Goal: Communication & Community: Answer question/provide support

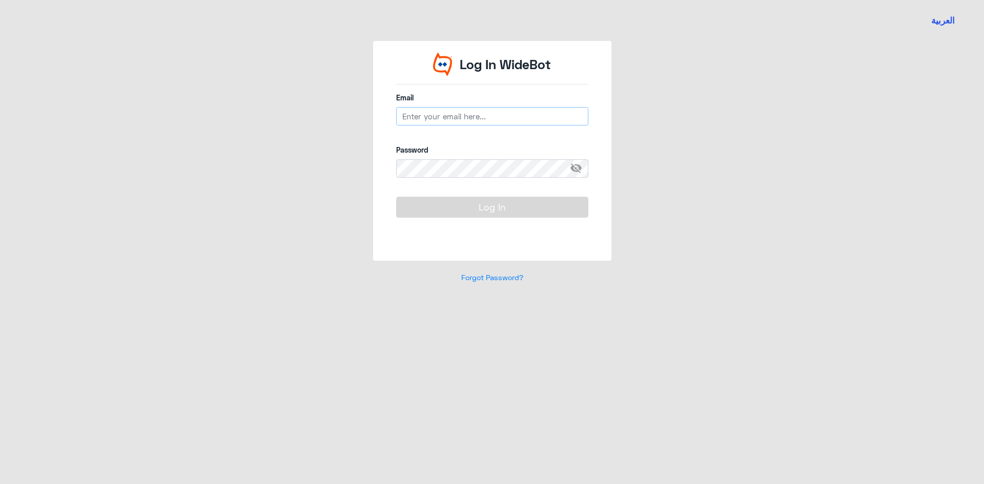
type input "[EMAIL_ADDRESS][DOMAIN_NAME]"
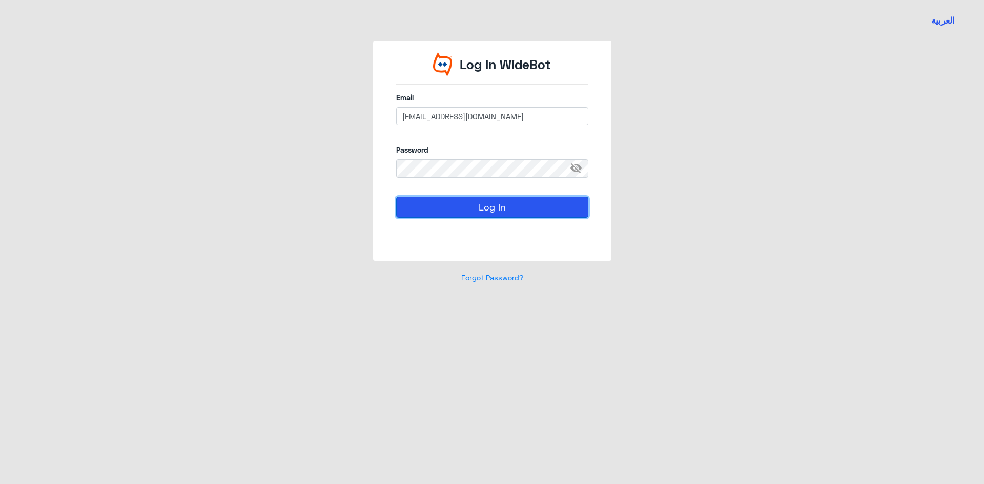
click at [447, 213] on button "Log In" at bounding box center [492, 207] width 192 height 20
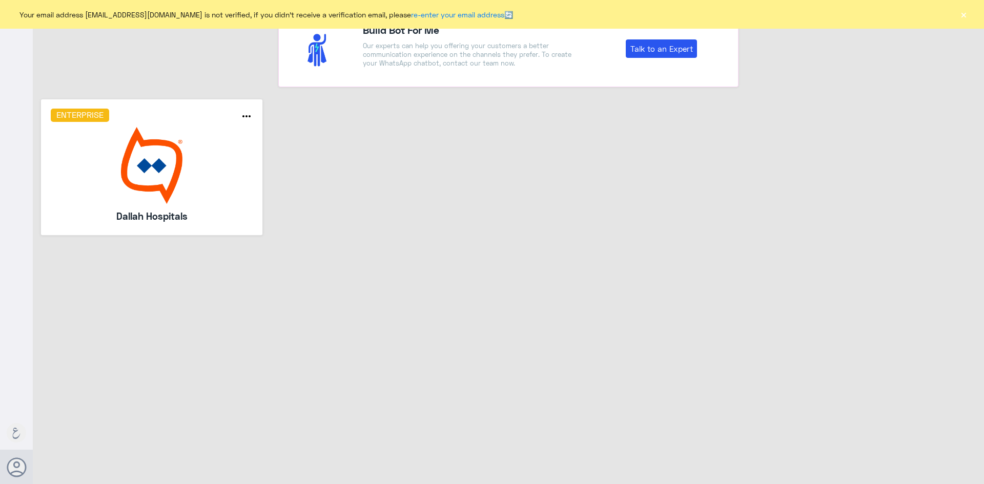
click at [174, 153] on img at bounding box center [152, 165] width 202 height 77
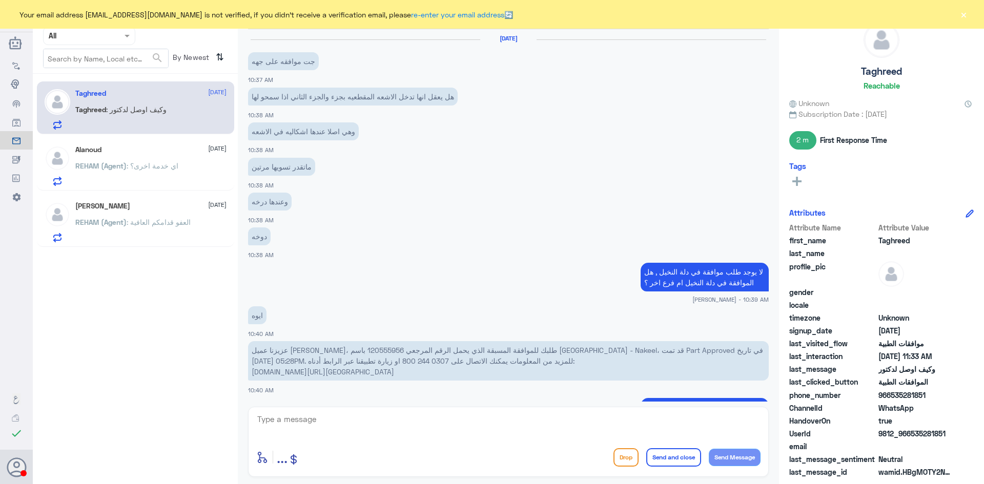
scroll to position [496, 0]
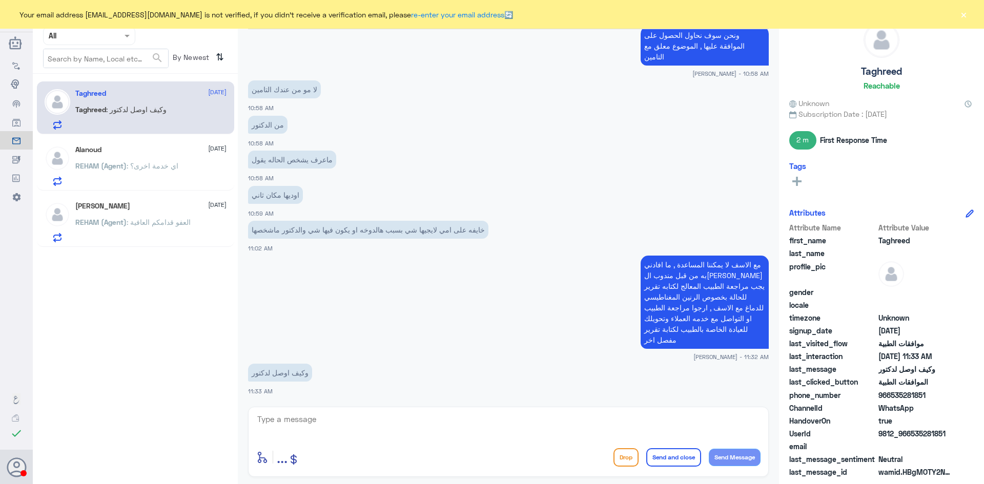
click at [135, 166] on span ": اي خدمة اخرى؟" at bounding box center [153, 165] width 52 height 9
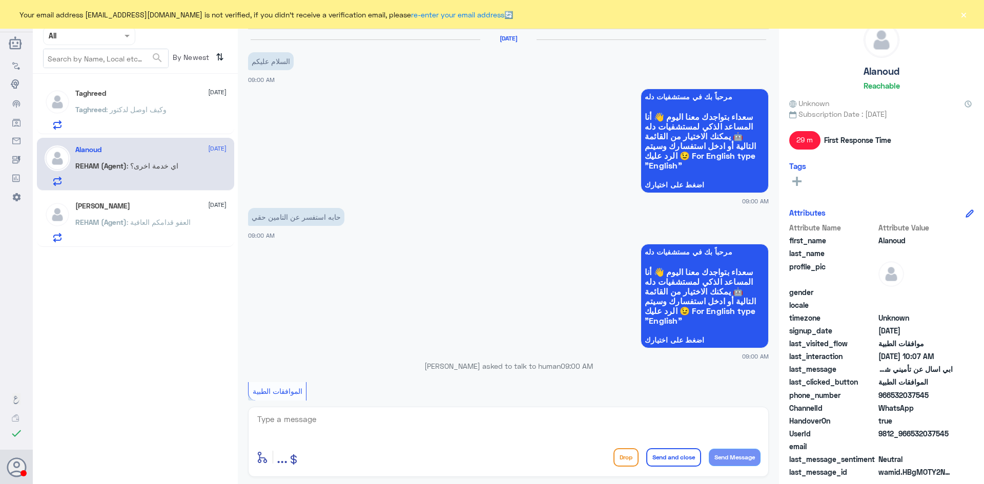
scroll to position [526, 0]
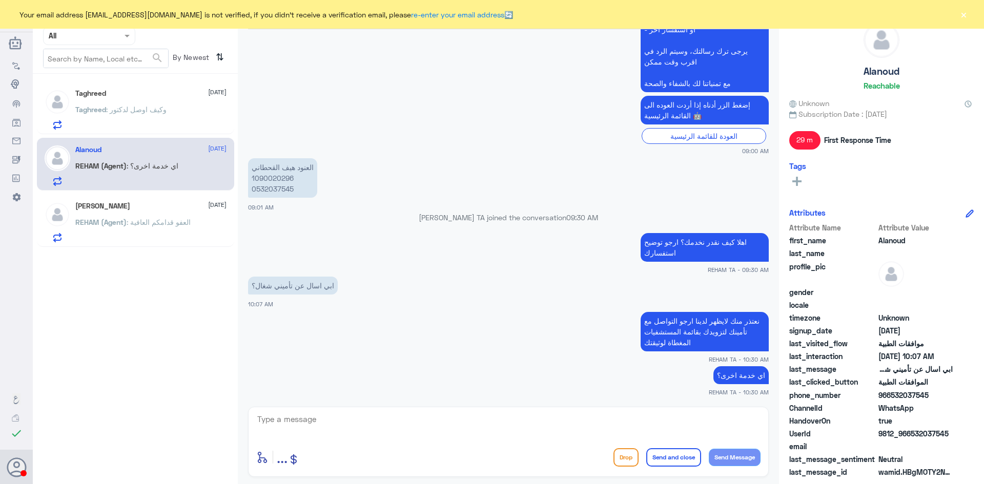
click at [154, 225] on span ": العفو قدامكم العافية" at bounding box center [159, 222] width 64 height 9
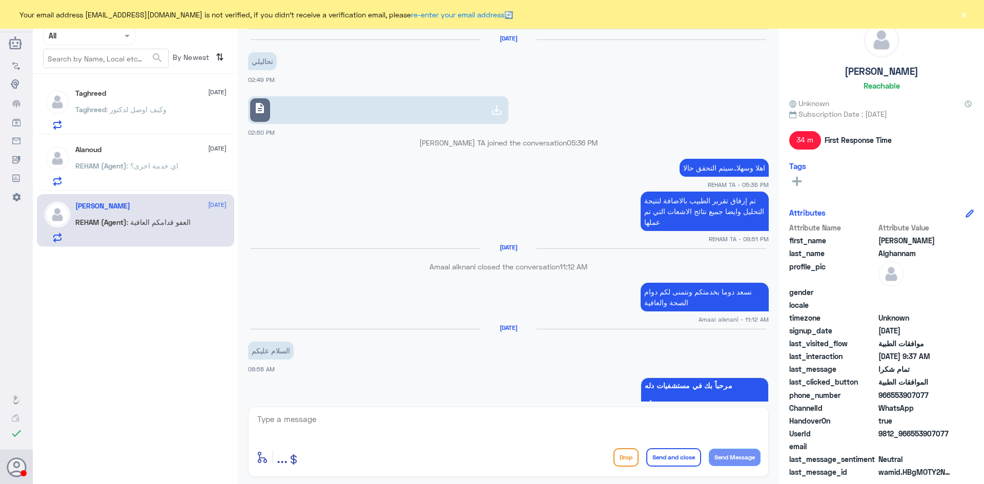
scroll to position [717, 0]
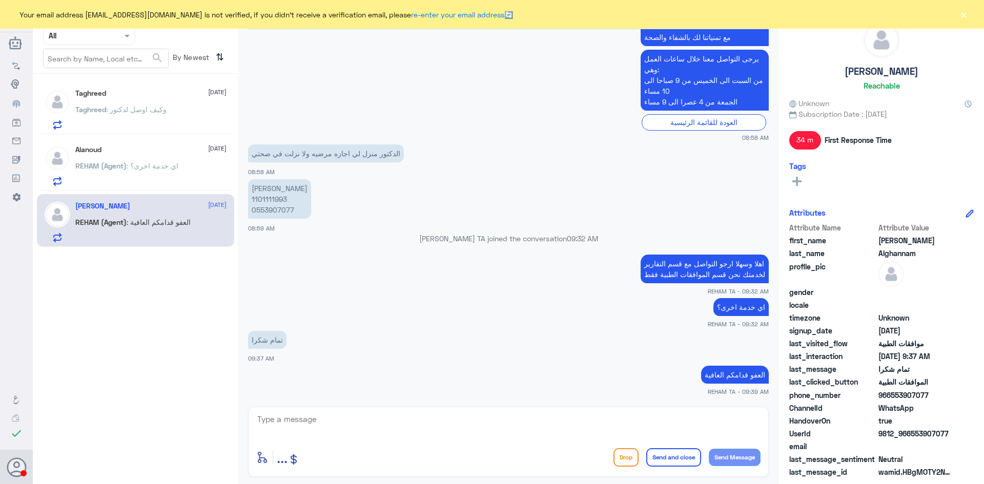
click at [115, 40] on div at bounding box center [89, 36] width 91 height 12
click at [93, 112] on Team "Your Team" at bounding box center [83, 114] width 35 height 9
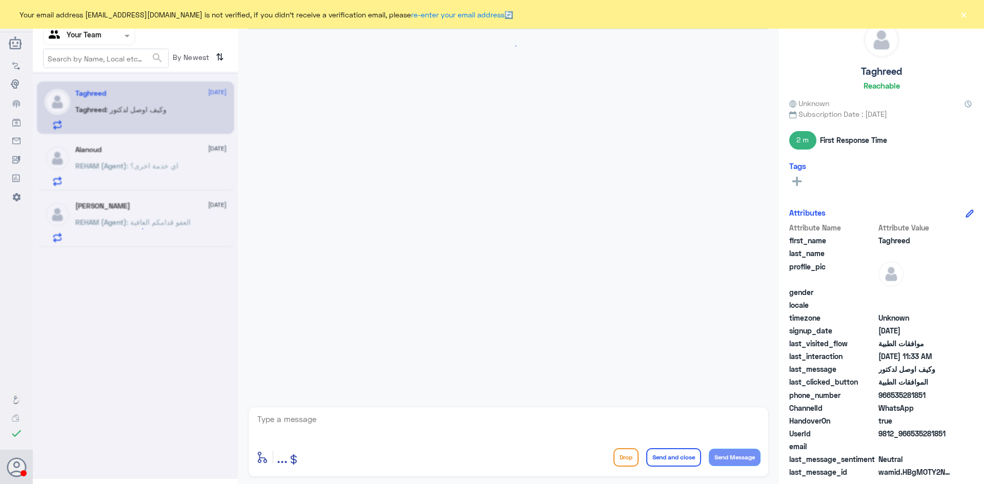
scroll to position [496, 0]
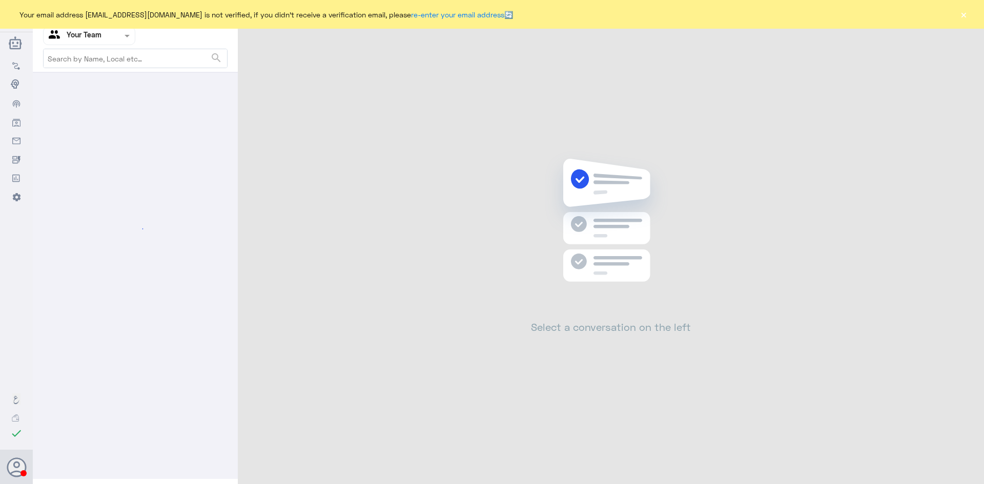
click at [961, 13] on button "×" at bounding box center [963, 14] width 10 height 10
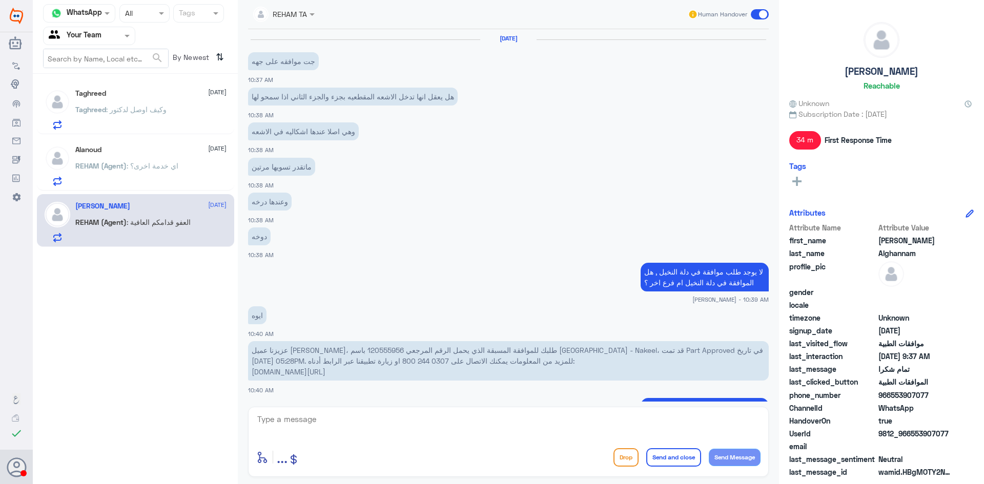
scroll to position [496, 0]
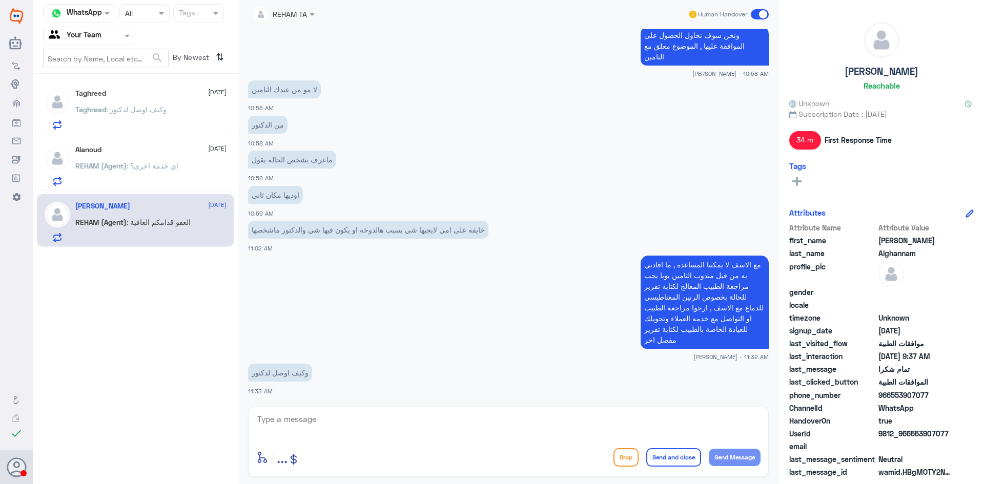
click at [130, 170] on span ": اي خدمة اخرى؟" at bounding box center [153, 165] width 52 height 9
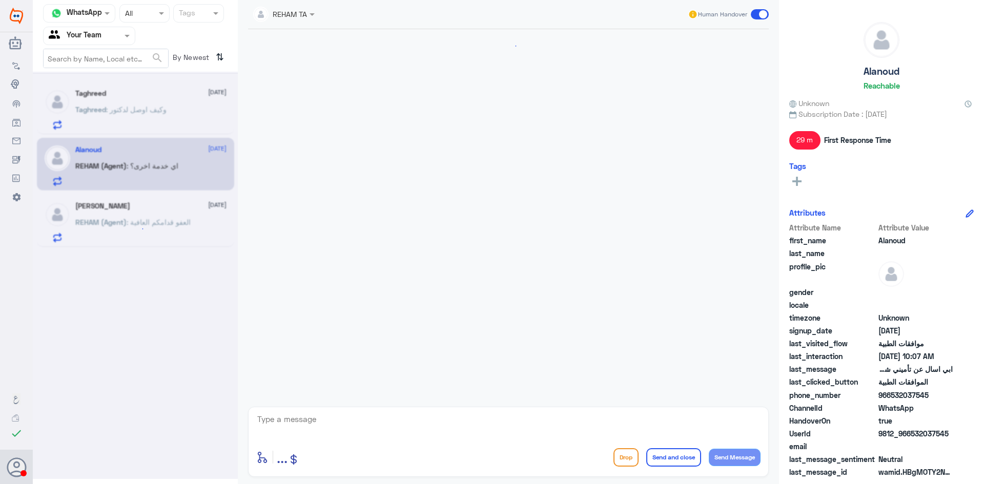
scroll to position [526, 0]
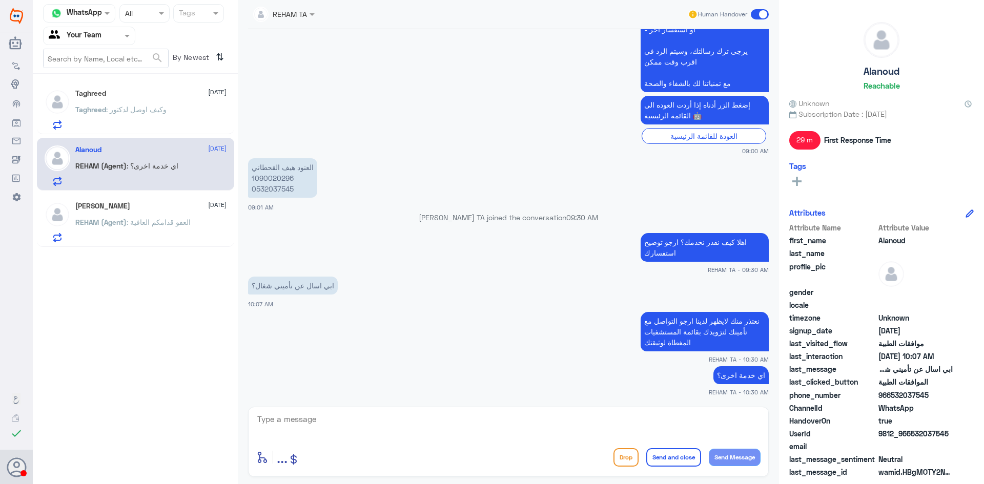
click at [142, 106] on span ": وكيف اوصل لدكتور" at bounding box center [136, 109] width 60 height 9
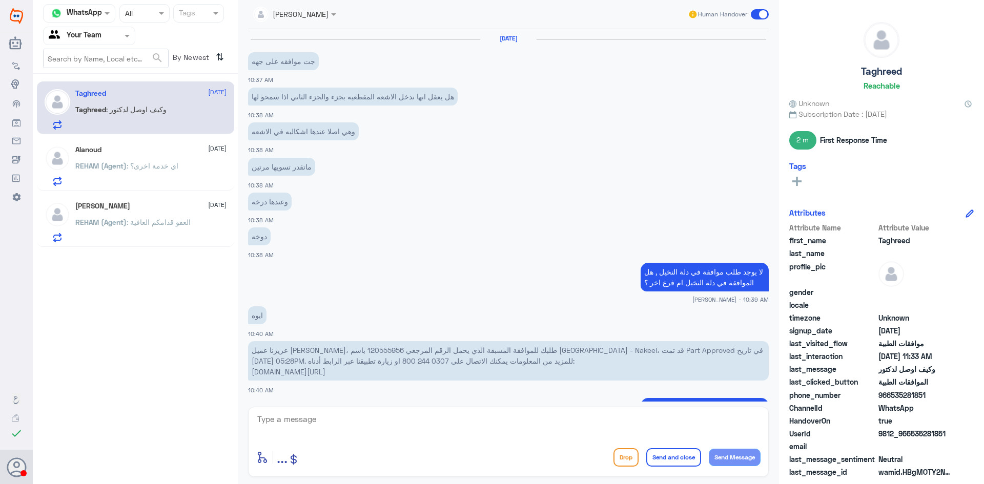
scroll to position [496, 0]
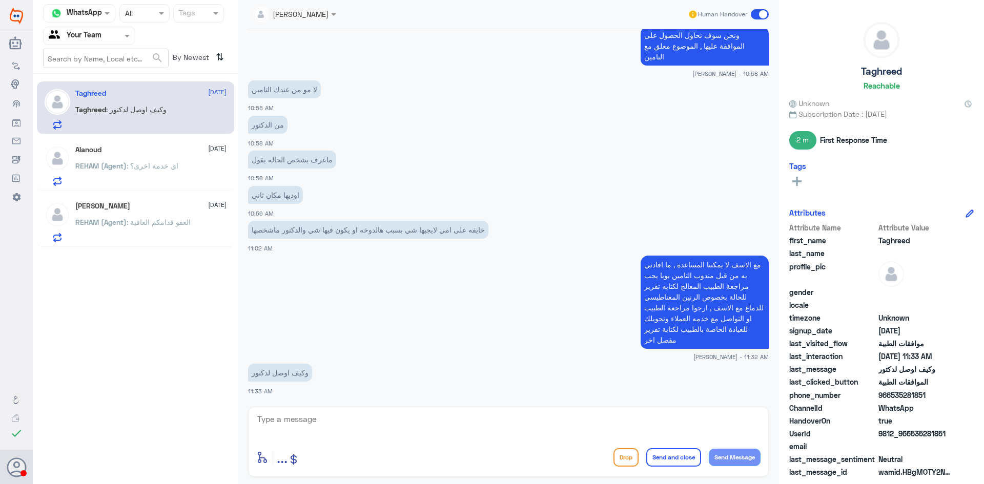
click at [96, 33] on input "text" at bounding box center [77, 36] width 56 height 12
click at [92, 107] on Inbox "Your Inbox" at bounding box center [84, 103] width 36 height 9
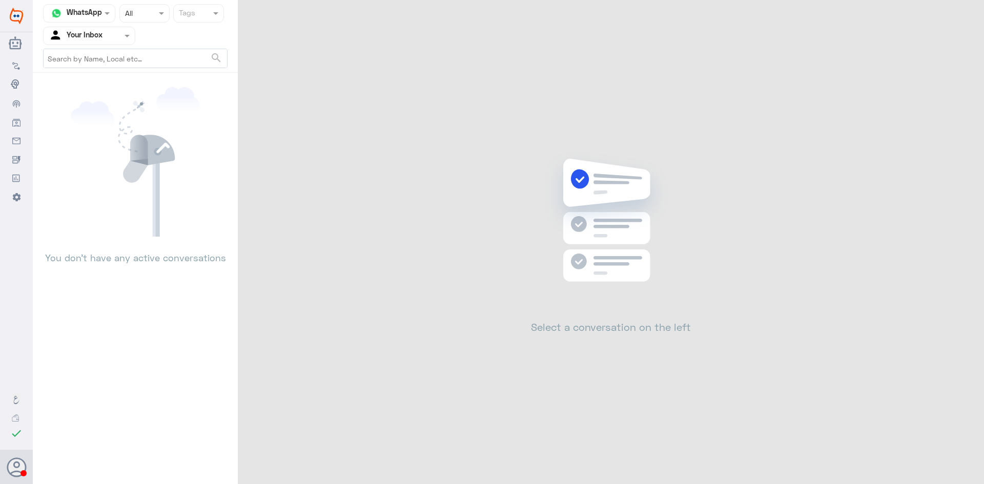
click at [106, 40] on div at bounding box center [89, 36] width 91 height 12
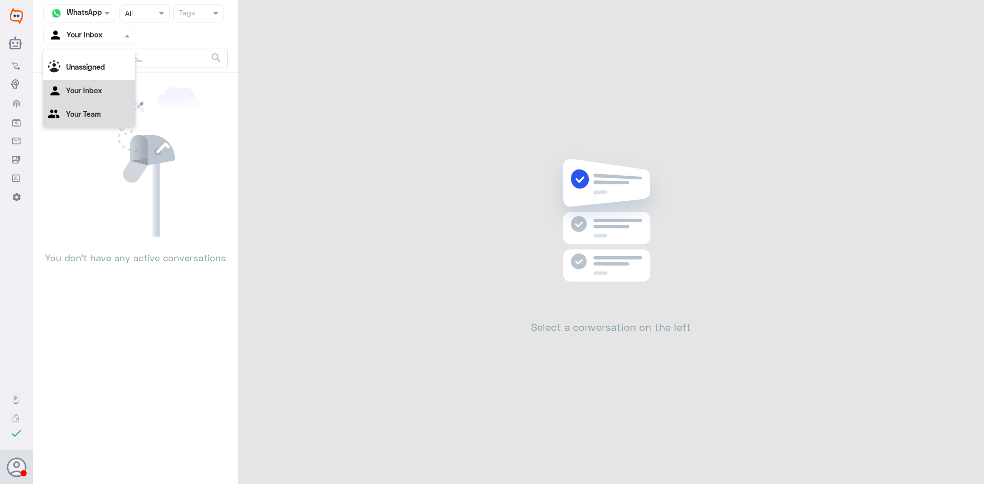
click at [97, 112] on Team "Your Team" at bounding box center [83, 114] width 35 height 9
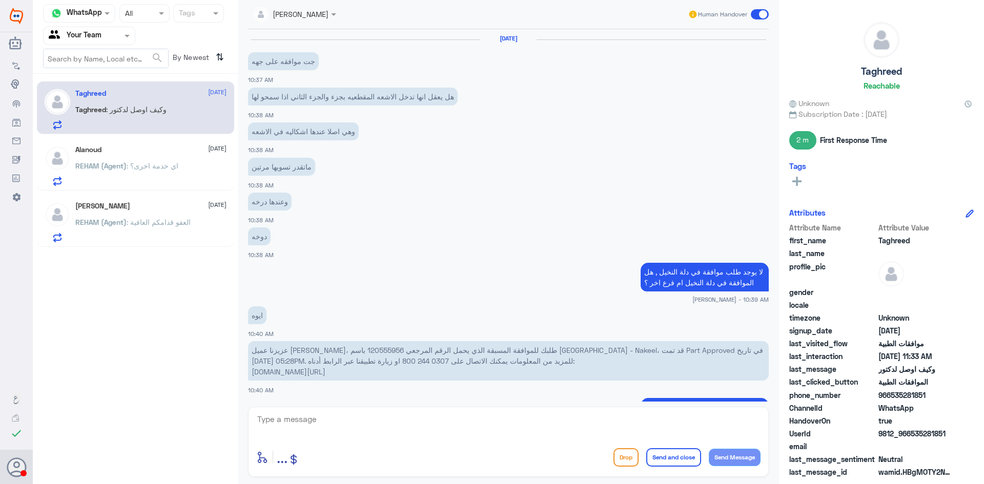
scroll to position [496, 0]
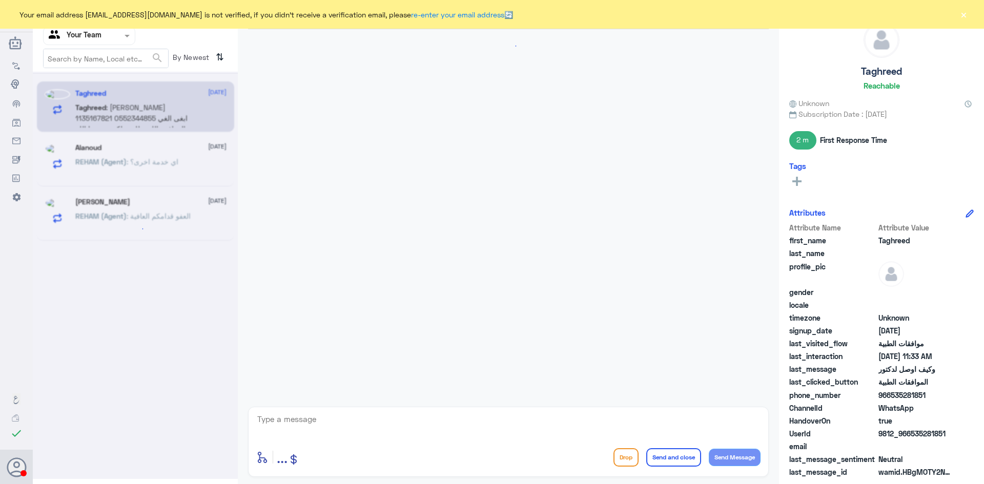
click at [143, 112] on div at bounding box center [135, 275] width 205 height 407
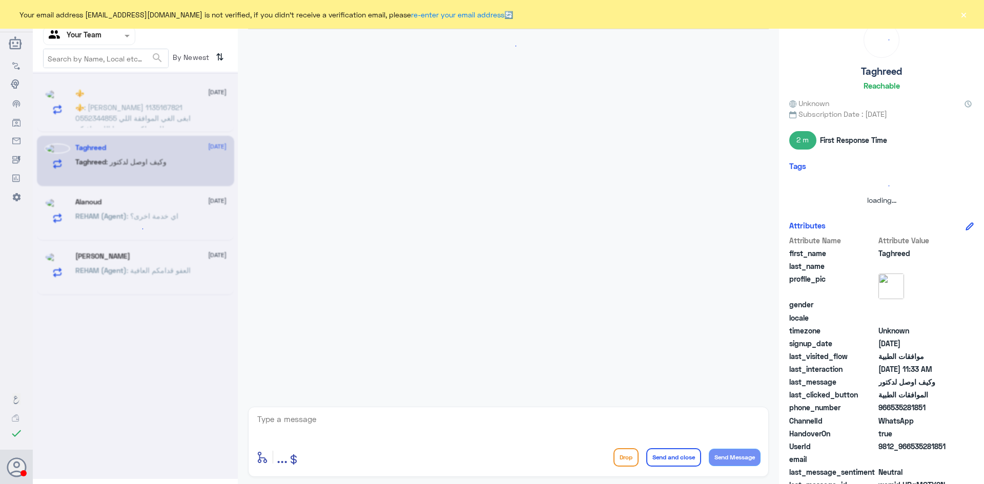
scroll to position [496, 0]
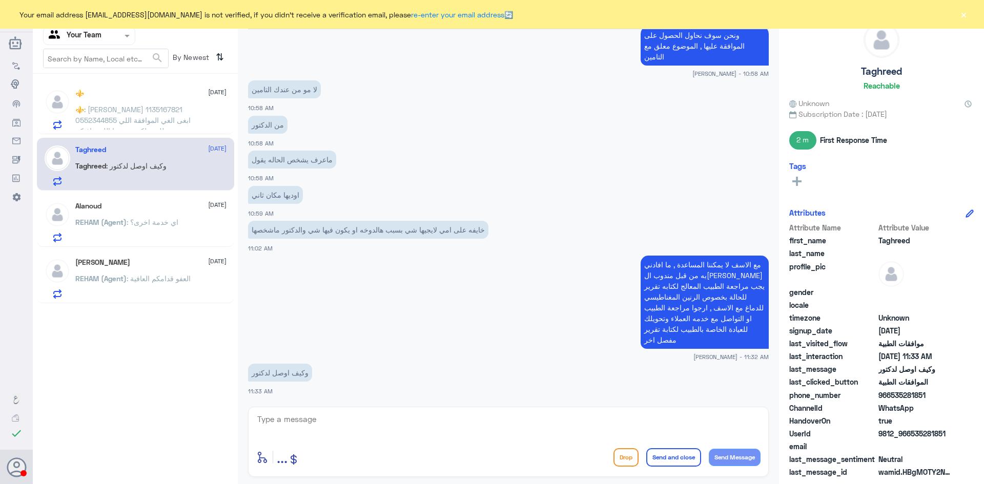
click at [138, 114] on p "⚜️ : سعود الشمري 1135167821 0552344855 ابغى الغي الموافقة اللي طلعت لكم من بوبا…" at bounding box center [132, 117] width 115 height 26
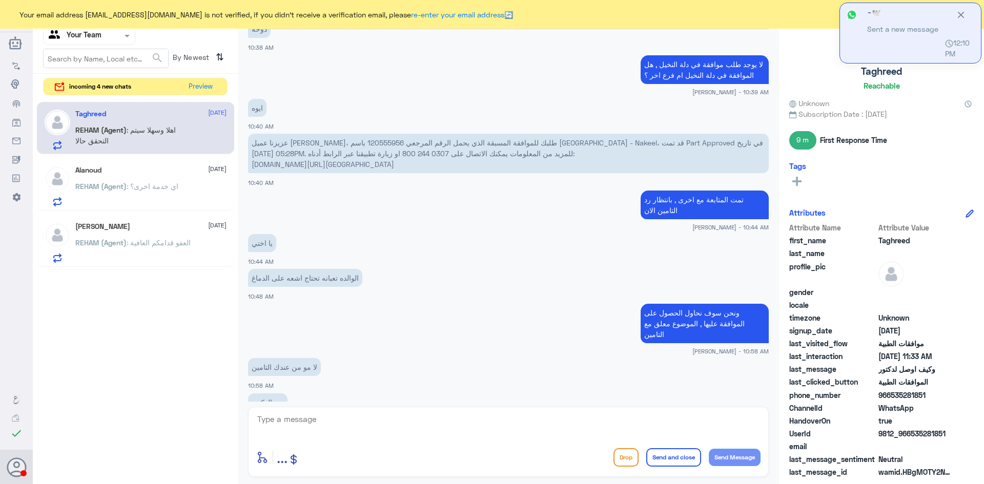
scroll to position [496, 0]
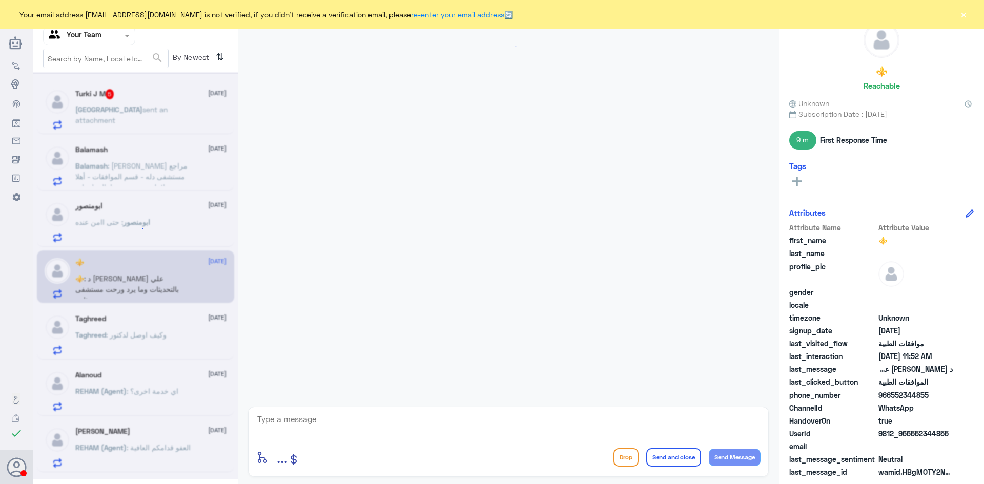
scroll to position [406, 0]
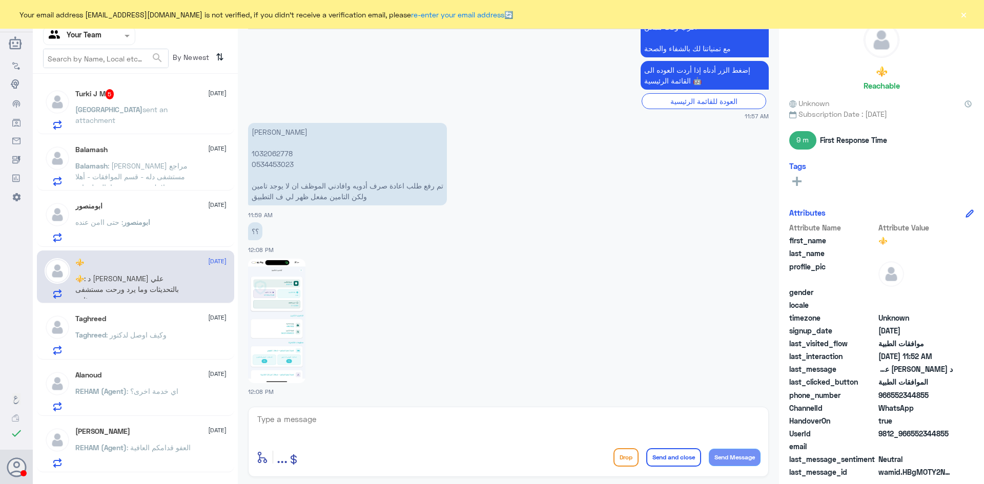
click at [128, 107] on span "sent an attachment" at bounding box center [121, 114] width 92 height 19
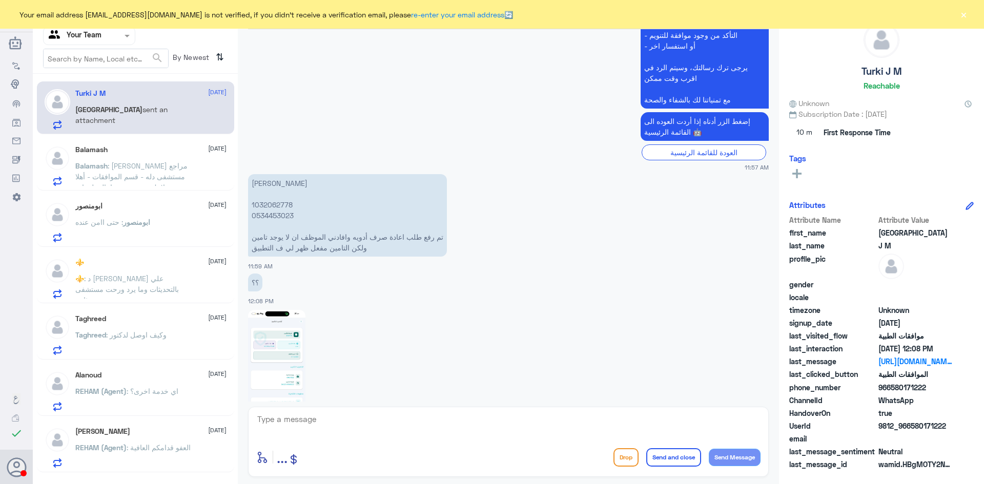
scroll to position [406, 0]
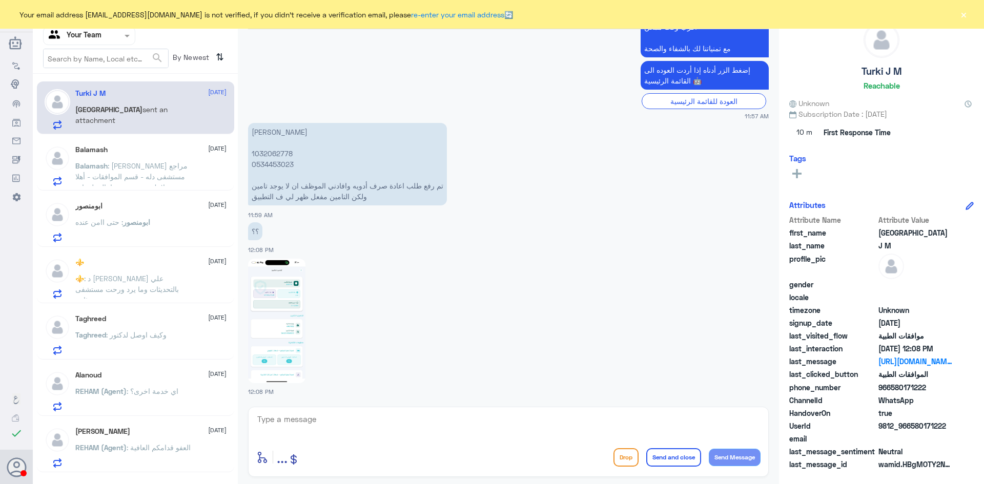
click at [279, 311] on img at bounding box center [276, 321] width 57 height 125
click at [115, 276] on span ": د [PERSON_NAME] علي بالتحديثات وما يرد ورحت مستشفى ثاني" at bounding box center [127, 289] width 104 height 30
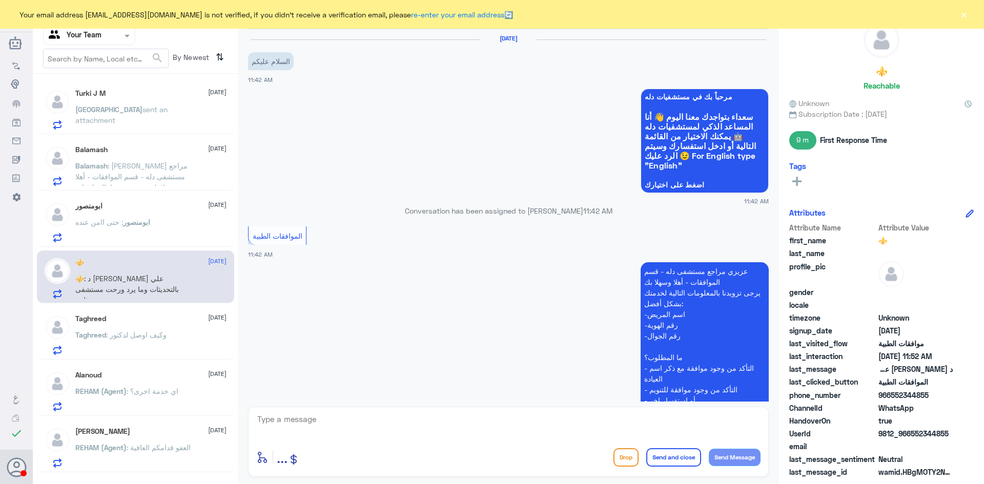
scroll to position [327, 0]
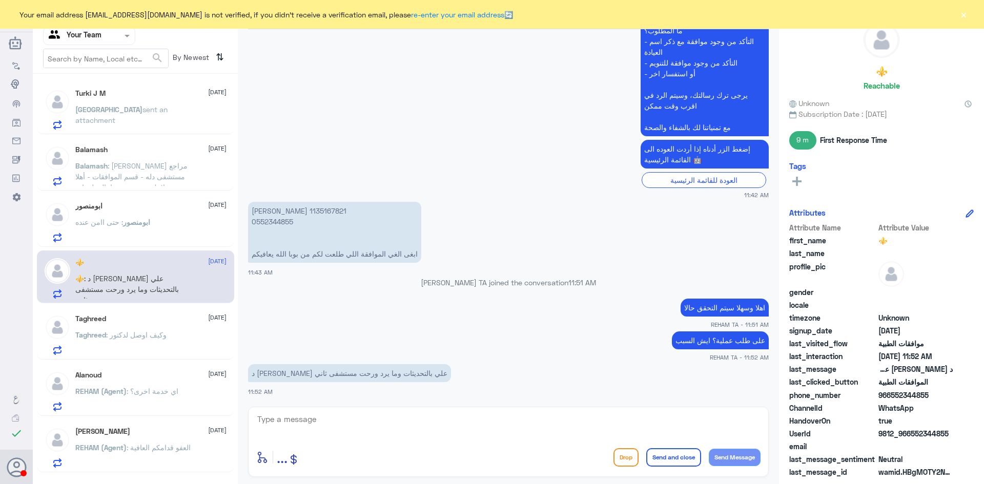
click at [154, 224] on div "ابومنصور : حتى اامن عنده" at bounding box center [150, 230] width 151 height 23
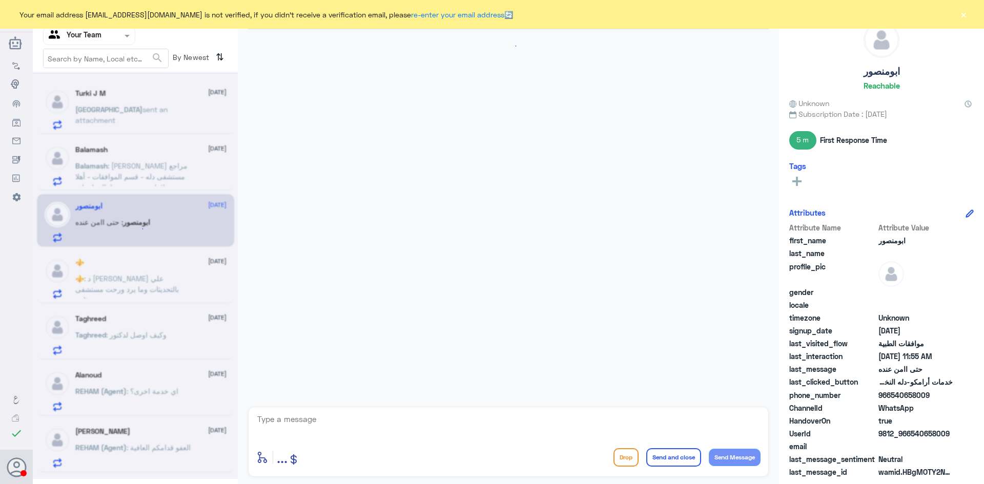
scroll to position [737, 0]
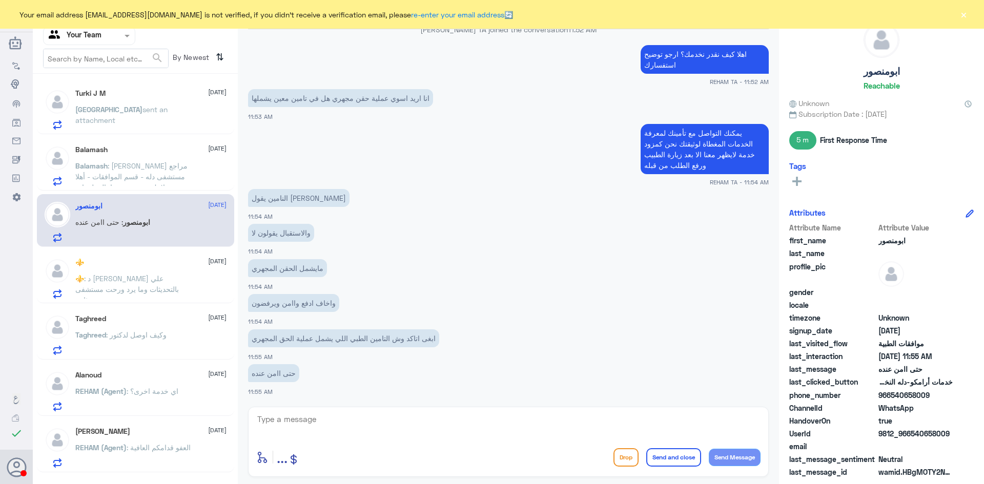
click at [130, 179] on span ": [PERSON_NAME] مراجع مستشفى دله - قسم الموافقات - أهلا وسهلا بك يرجى تزويدنا ب…" at bounding box center [132, 235] width 114 height 149
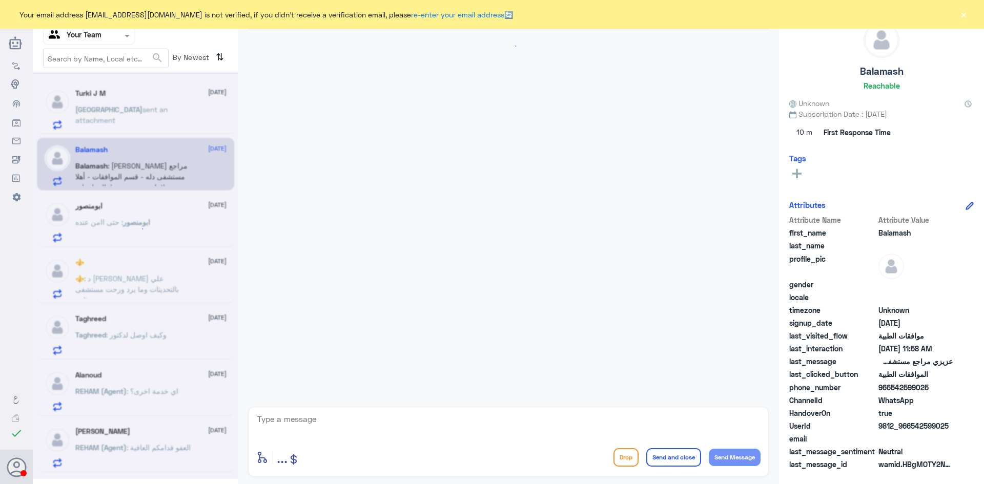
scroll to position [1102, 0]
